Goal: Task Accomplishment & Management: Manage account settings

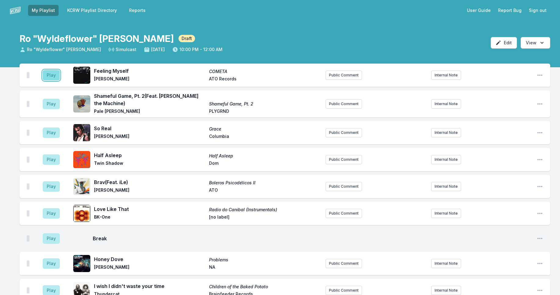
click at [49, 73] on button "Play" at bounding box center [51, 75] width 17 height 10
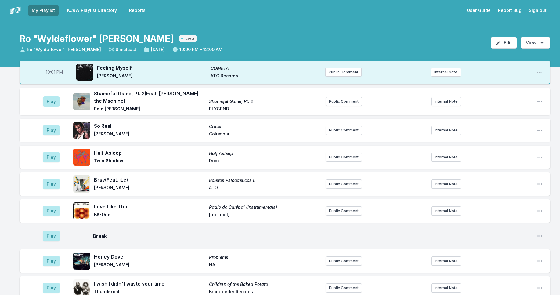
click at [53, 73] on span "10:01 PM" at bounding box center [54, 72] width 17 height 6
click at [51, 72] on input "22:01" at bounding box center [54, 72] width 34 height 12
type input "22:00"
click at [53, 101] on button "Play" at bounding box center [51, 101] width 17 height 10
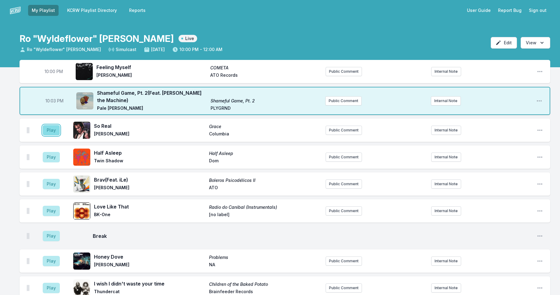
drag, startPoint x: 52, startPoint y: 133, endPoint x: 48, endPoint y: 129, distance: 5.9
click at [52, 133] on button "Play" at bounding box center [51, 130] width 17 height 10
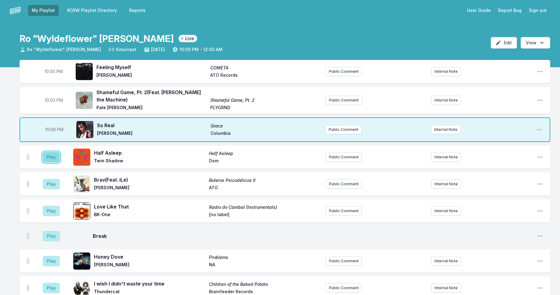
click at [51, 157] on button "Play" at bounding box center [51, 157] width 17 height 10
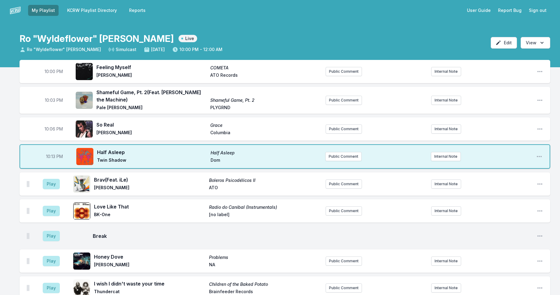
click at [52, 157] on span "10:13 PM" at bounding box center [54, 156] width 17 height 6
click at [50, 157] on input "22:13" at bounding box center [54, 156] width 34 height 12
type input "22:11"
click at [52, 181] on button "Play" at bounding box center [51, 184] width 17 height 10
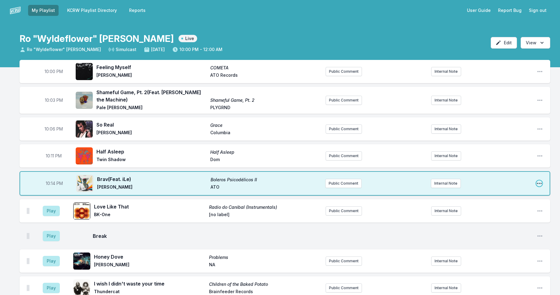
click at [538, 182] on icon "Open playlist item options" at bounding box center [539, 183] width 6 height 6
click at [504, 207] on button "Edit Track Details" at bounding box center [508, 206] width 68 height 11
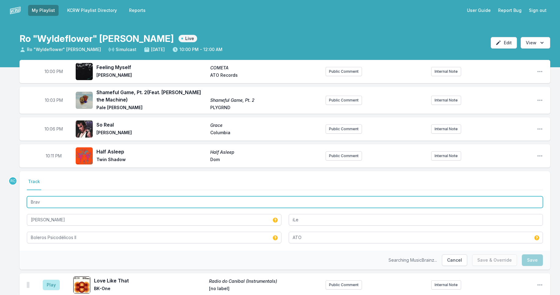
click at [50, 204] on input "Brav" at bounding box center [285, 202] width 516 height 12
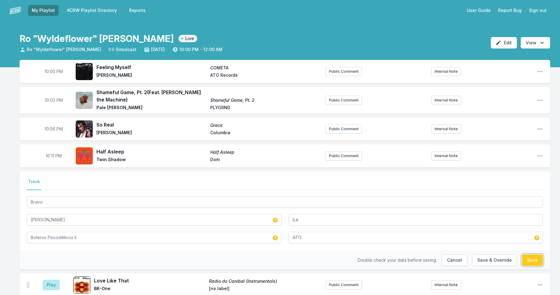
click at [532, 258] on button "Save" at bounding box center [532, 260] width 21 height 12
type input "Brav"
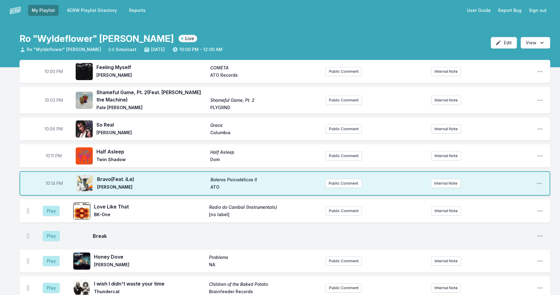
drag, startPoint x: 45, startPoint y: 210, endPoint x: 38, endPoint y: 212, distance: 7.4
click at [45, 210] on button "Play" at bounding box center [51, 210] width 17 height 10
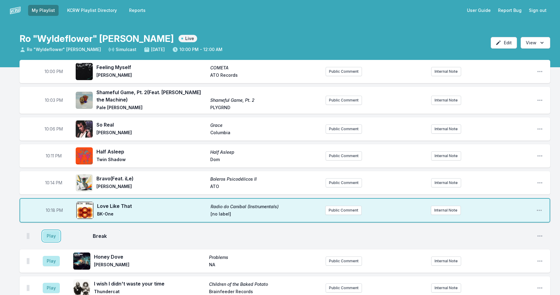
drag, startPoint x: 52, startPoint y: 237, endPoint x: 50, endPoint y: 230, distance: 6.9
click at [52, 237] on button "Play" at bounding box center [51, 235] width 17 height 10
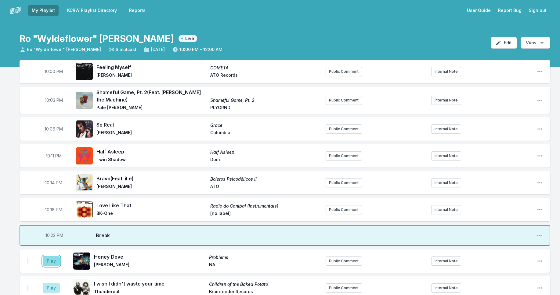
click at [55, 263] on button "Play" at bounding box center [51, 260] width 17 height 10
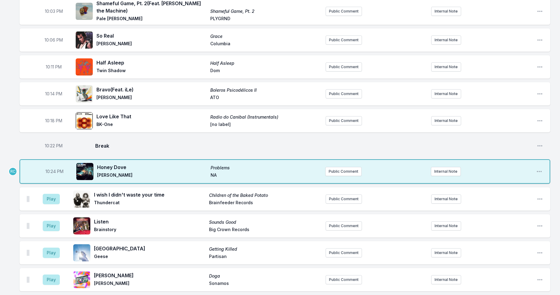
scroll to position [100, 0]
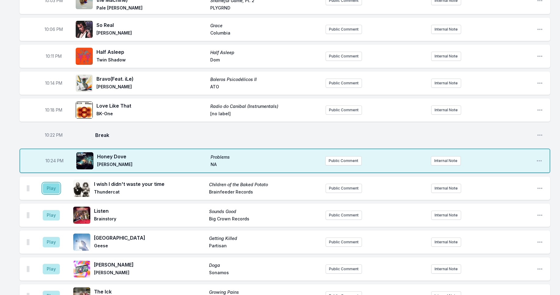
click at [56, 189] on button "Play" at bounding box center [51, 188] width 17 height 10
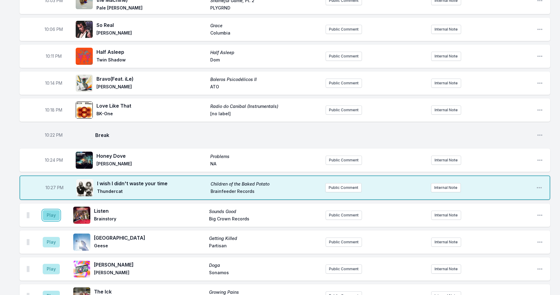
click at [56, 218] on button "Play" at bounding box center [51, 215] width 17 height 10
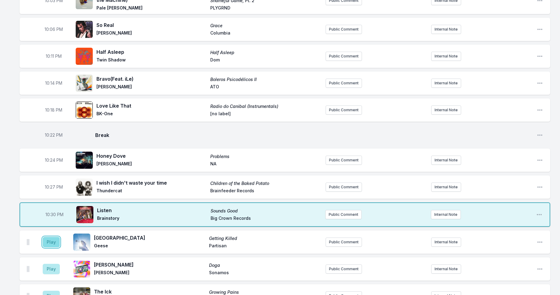
click at [50, 243] on button "Play" at bounding box center [51, 242] width 17 height 10
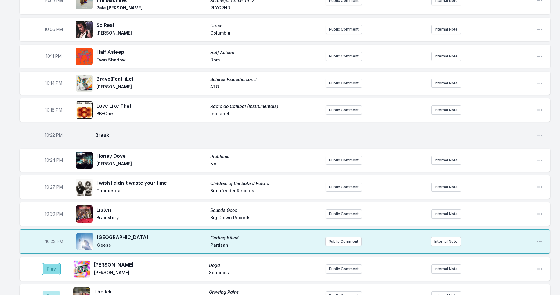
click at [49, 272] on button "Play" at bounding box center [51, 268] width 17 height 10
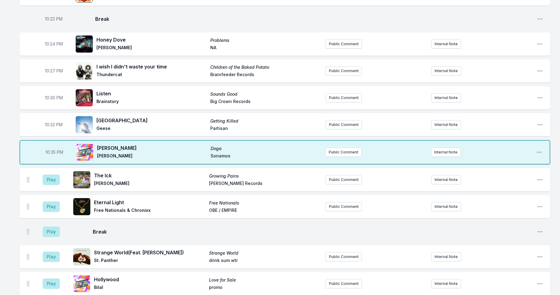
scroll to position [237, 0]
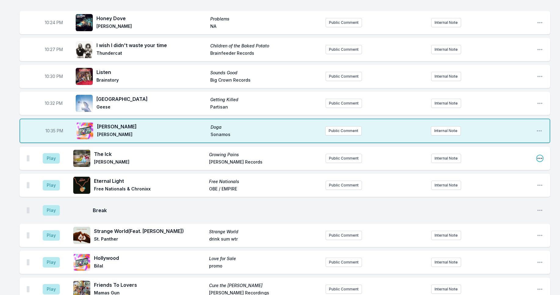
click at [540, 157] on icon "Open playlist item options" at bounding box center [540, 158] width 6 height 6
click at [506, 190] on button "Delete Entry" at bounding box center [509, 192] width 68 height 11
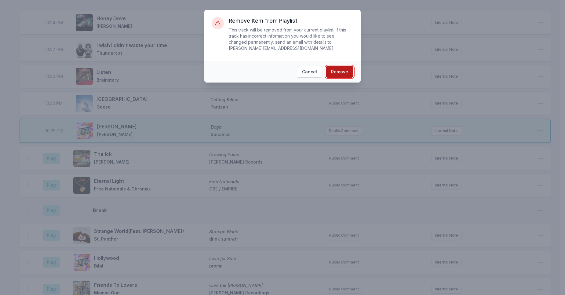
click at [346, 73] on button "Remove" at bounding box center [339, 72] width 27 height 12
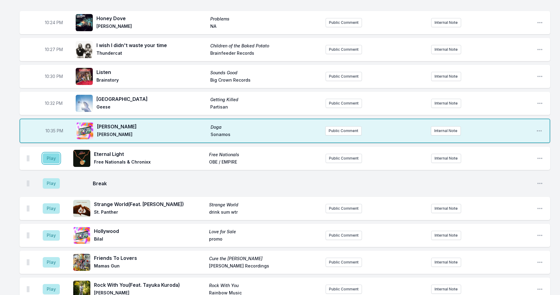
click at [53, 154] on button "Play" at bounding box center [51, 158] width 17 height 10
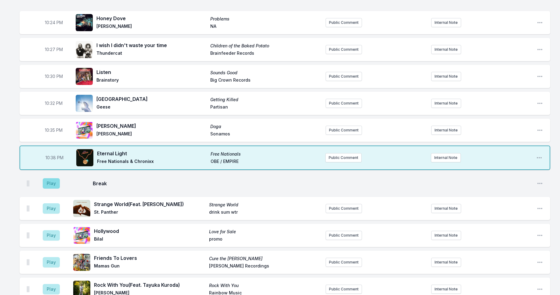
click at [51, 179] on aside "Play" at bounding box center [51, 183] width 34 height 20
click at [51, 183] on button "Play" at bounding box center [51, 183] width 17 height 10
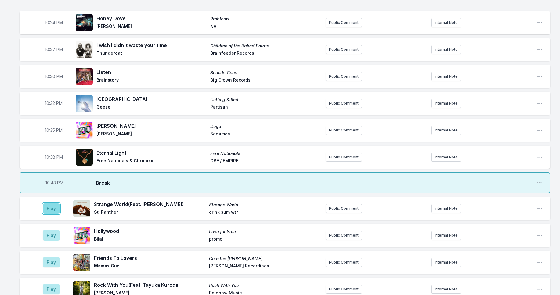
click at [51, 205] on button "Play" at bounding box center [51, 208] width 17 height 10
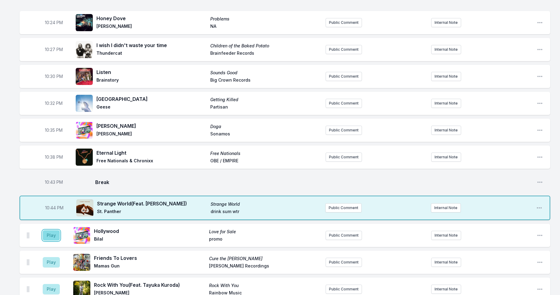
click at [54, 235] on button "Play" at bounding box center [51, 235] width 17 height 10
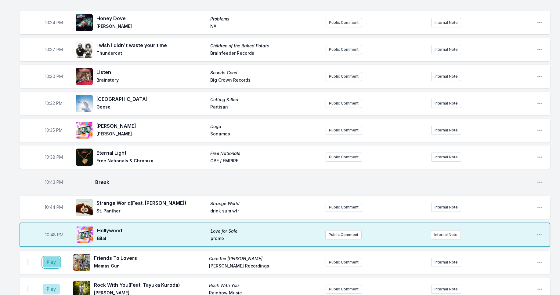
click at [50, 262] on button "Play" at bounding box center [51, 262] width 17 height 10
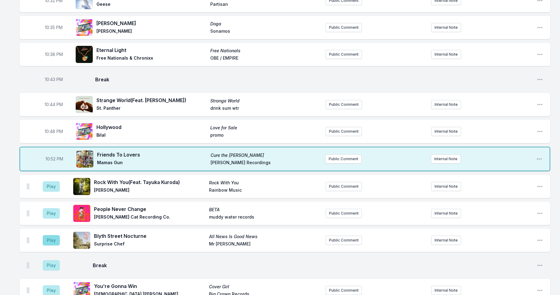
scroll to position [345, 0]
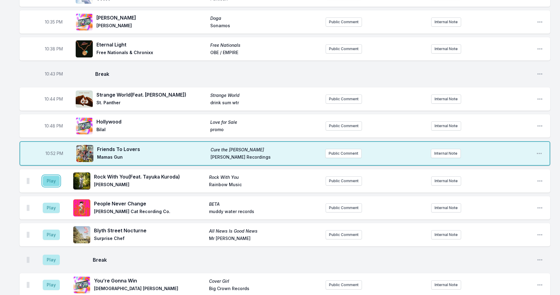
click at [53, 185] on button "Play" at bounding box center [51, 181] width 17 height 10
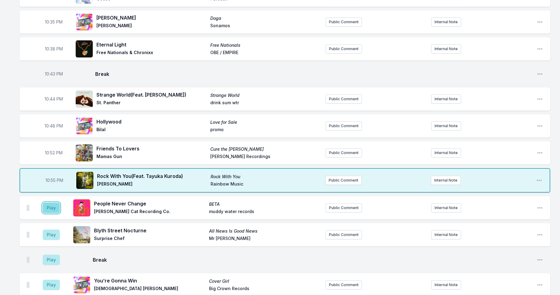
click at [52, 203] on button "Play" at bounding box center [51, 207] width 17 height 10
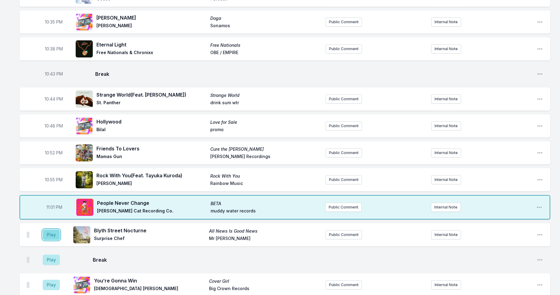
click at [51, 235] on button "Play" at bounding box center [51, 234] width 17 height 10
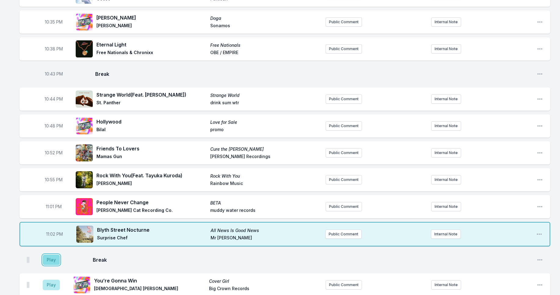
drag, startPoint x: 50, startPoint y: 262, endPoint x: 49, endPoint y: 258, distance: 4.9
click at [50, 262] on button "Play" at bounding box center [51, 259] width 17 height 10
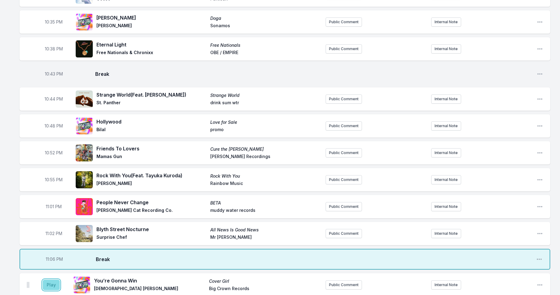
click at [49, 284] on button "Play" at bounding box center [51, 284] width 17 height 10
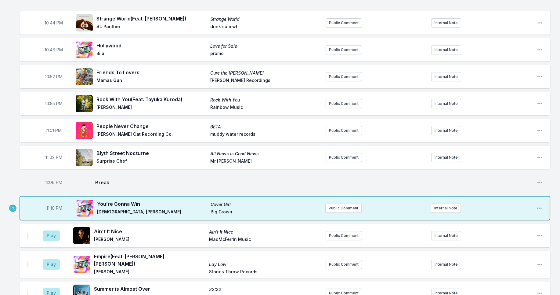
scroll to position [426, 0]
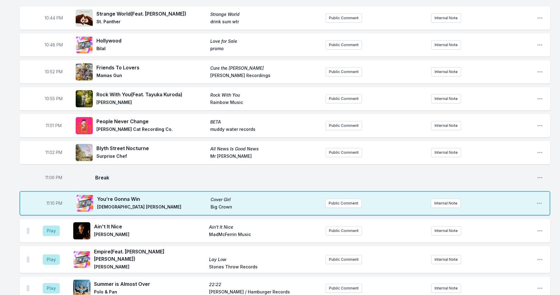
click at [52, 203] on span "11:10 PM" at bounding box center [54, 203] width 16 height 6
drag, startPoint x: 49, startPoint y: 203, endPoint x: 46, endPoint y: 202, distance: 3.2
click at [49, 201] on input "23:10" at bounding box center [54, 203] width 34 height 12
type input "23:09"
click at [8, 178] on div "10:00 PM Feeling Myself COMETA [PERSON_NAME] ATO Records Public Comment Interna…" at bounding box center [280, 257] width 560 height 1246
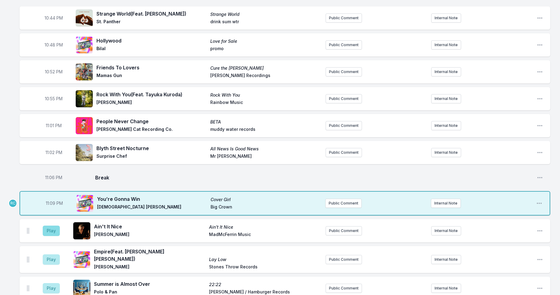
drag, startPoint x: 62, startPoint y: 232, endPoint x: 56, endPoint y: 232, distance: 5.5
click at [62, 232] on aside "Play" at bounding box center [51, 231] width 34 height 20
click at [55, 232] on button "Play" at bounding box center [51, 230] width 17 height 10
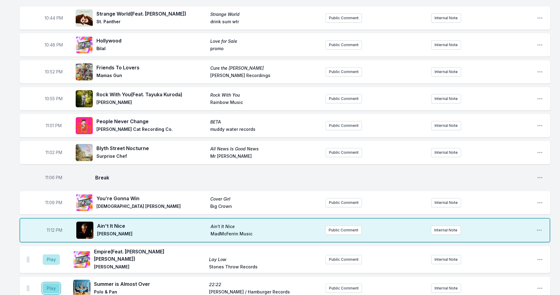
click at [50, 283] on button "Play" at bounding box center [51, 288] width 17 height 10
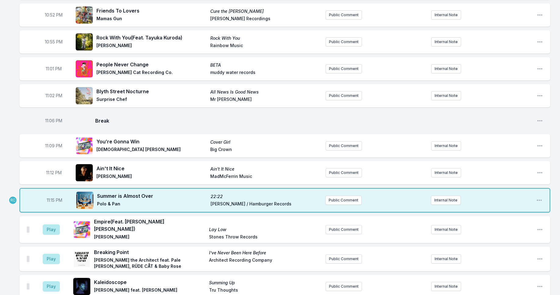
scroll to position [486, 0]
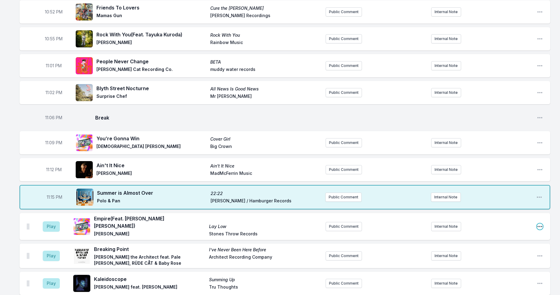
click at [538, 223] on icon "Open playlist item options" at bounding box center [540, 226] width 6 height 6
click at [510, 256] on button "Delete Entry" at bounding box center [509, 260] width 68 height 11
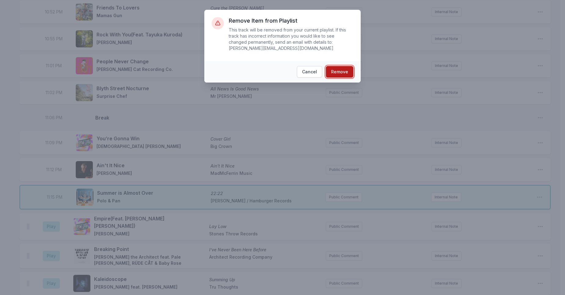
click at [336, 73] on button "Remove" at bounding box center [339, 72] width 27 height 12
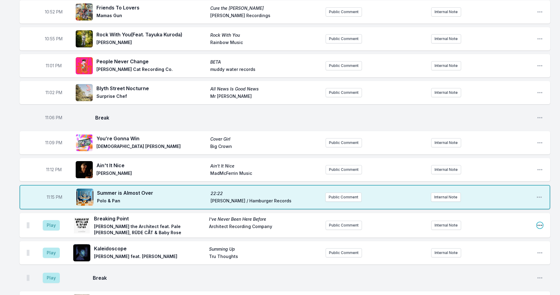
click at [541, 225] on icon "Open playlist item options" at bounding box center [540, 225] width 6 height 6
click at [520, 259] on button "Delete Entry" at bounding box center [509, 259] width 68 height 11
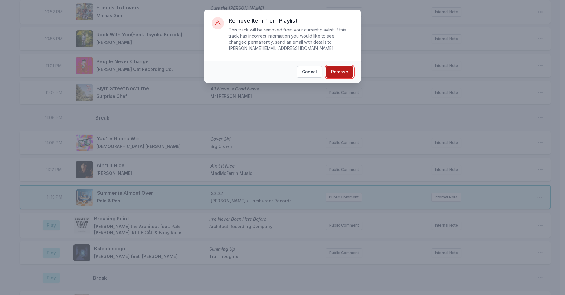
click at [346, 74] on button "Remove" at bounding box center [339, 72] width 27 height 12
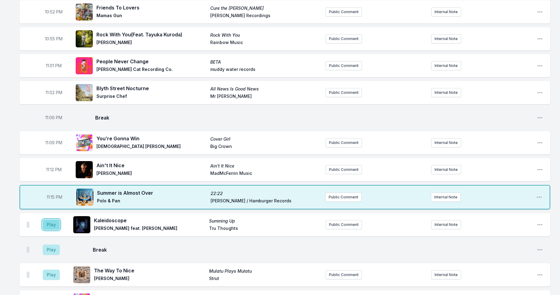
click at [51, 226] on button "Play" at bounding box center [51, 224] width 17 height 10
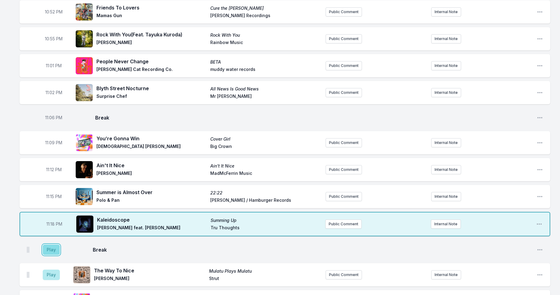
click at [50, 250] on button "Play" at bounding box center [51, 249] width 17 height 10
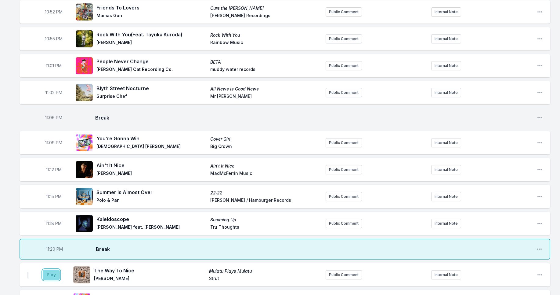
click at [48, 276] on button "Play" at bounding box center [51, 274] width 17 height 10
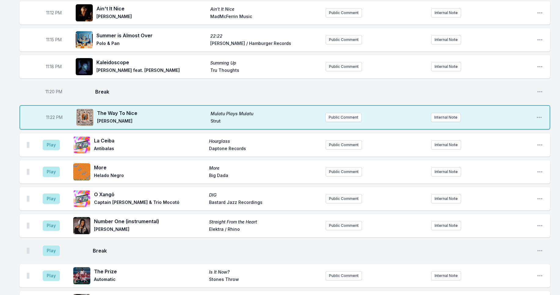
scroll to position [643, 0]
click at [54, 148] on button "Play" at bounding box center [51, 144] width 17 height 10
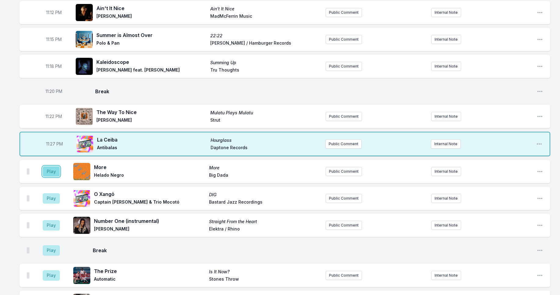
click at [51, 172] on button "Play" at bounding box center [51, 171] width 17 height 10
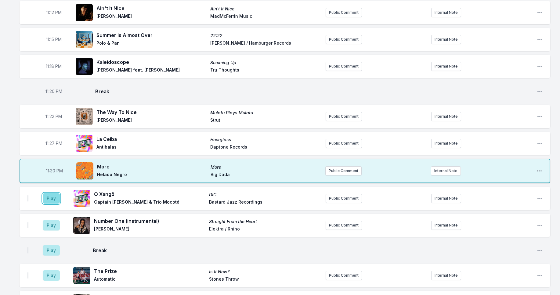
click at [50, 199] on button "Play" at bounding box center [51, 198] width 17 height 10
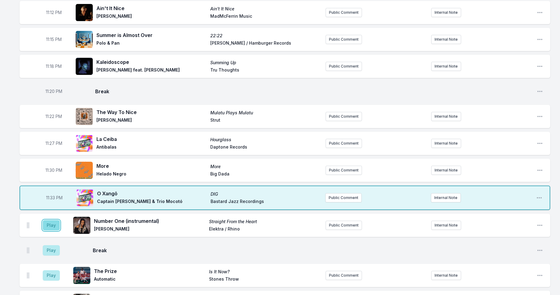
click at [53, 223] on button "Play" at bounding box center [51, 225] width 17 height 10
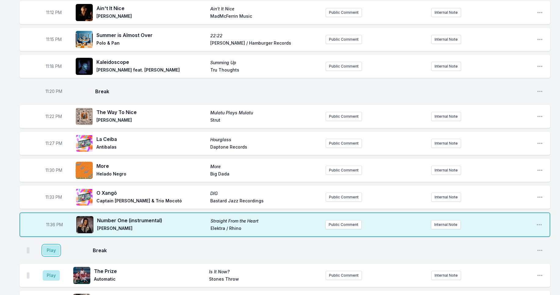
drag, startPoint x: 52, startPoint y: 247, endPoint x: 45, endPoint y: 264, distance: 18.3
click at [52, 247] on button "Play" at bounding box center [51, 250] width 17 height 10
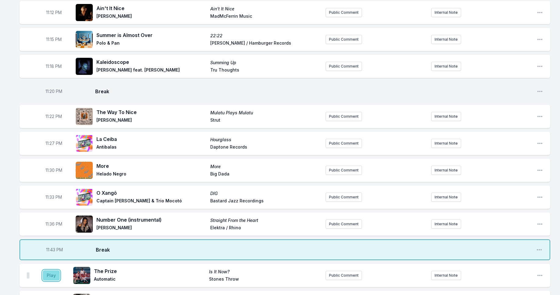
click at [49, 276] on button "Play" at bounding box center [51, 275] width 17 height 10
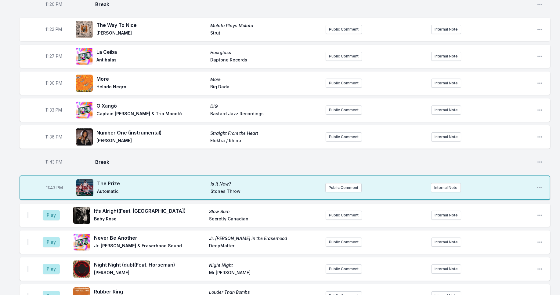
scroll to position [774, 0]
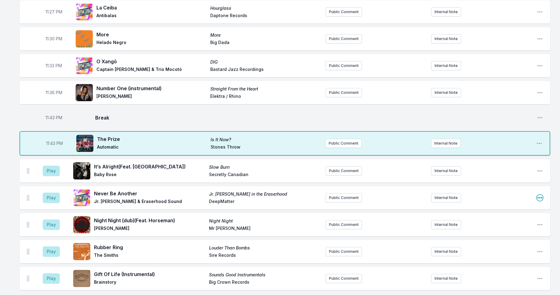
click at [538, 198] on icon "Open playlist item options" at bounding box center [540, 197] width 6 height 6
click at [487, 231] on button "Delete Entry" at bounding box center [509, 231] width 68 height 11
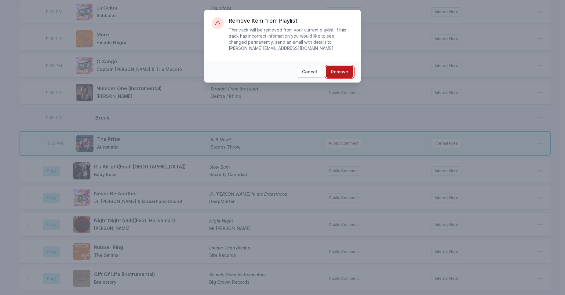
click at [339, 72] on button "Remove" at bounding box center [339, 72] width 27 height 12
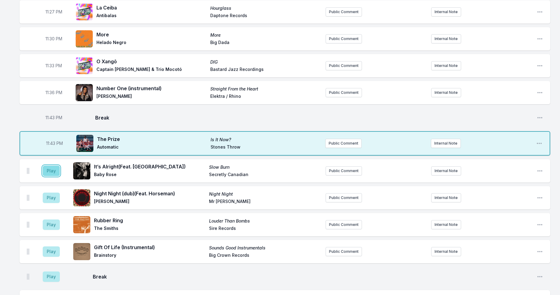
click at [54, 174] on button "Play" at bounding box center [51, 170] width 17 height 10
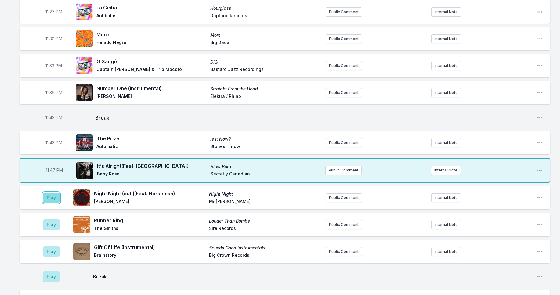
click at [53, 200] on button "Play" at bounding box center [51, 197] width 17 height 10
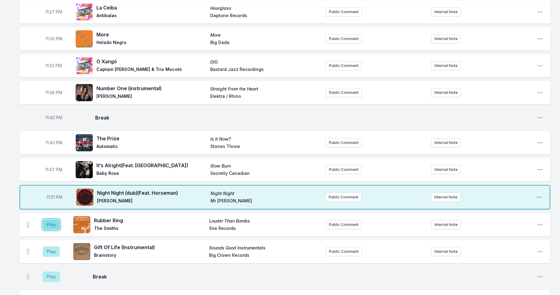
drag, startPoint x: 47, startPoint y: 225, endPoint x: 49, endPoint y: 221, distance: 4.1
click at [47, 225] on button "Play" at bounding box center [51, 224] width 17 height 10
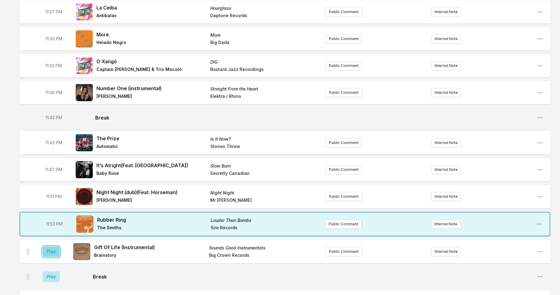
click at [55, 250] on button "Play" at bounding box center [51, 251] width 17 height 10
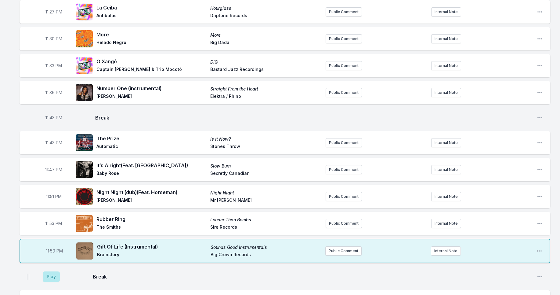
click at [53, 252] on span "11:59 PM" at bounding box center [54, 251] width 17 height 6
click at [51, 251] on input "23:59" at bounding box center [54, 251] width 34 height 12
type input "23:56"
